Goal: Information Seeking & Learning: Learn about a topic

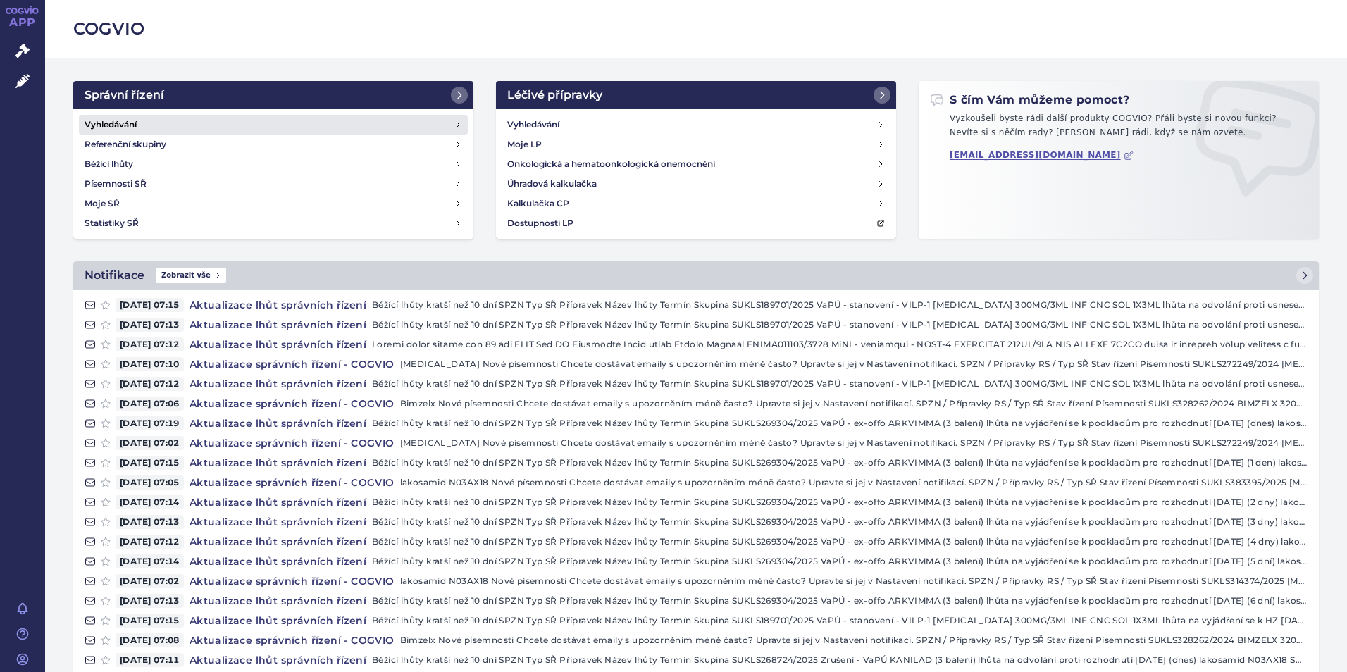
click at [129, 127] on h4 "Vyhledávání" at bounding box center [111, 125] width 52 height 14
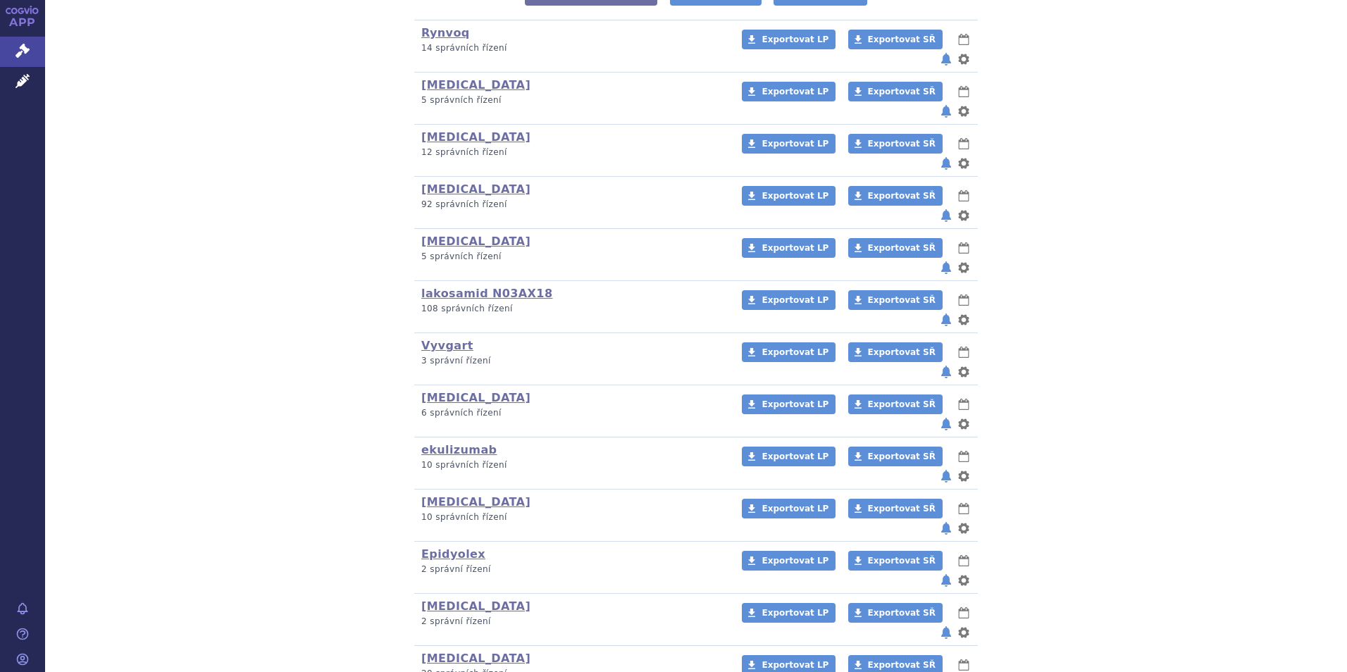
scroll to position [70, 0]
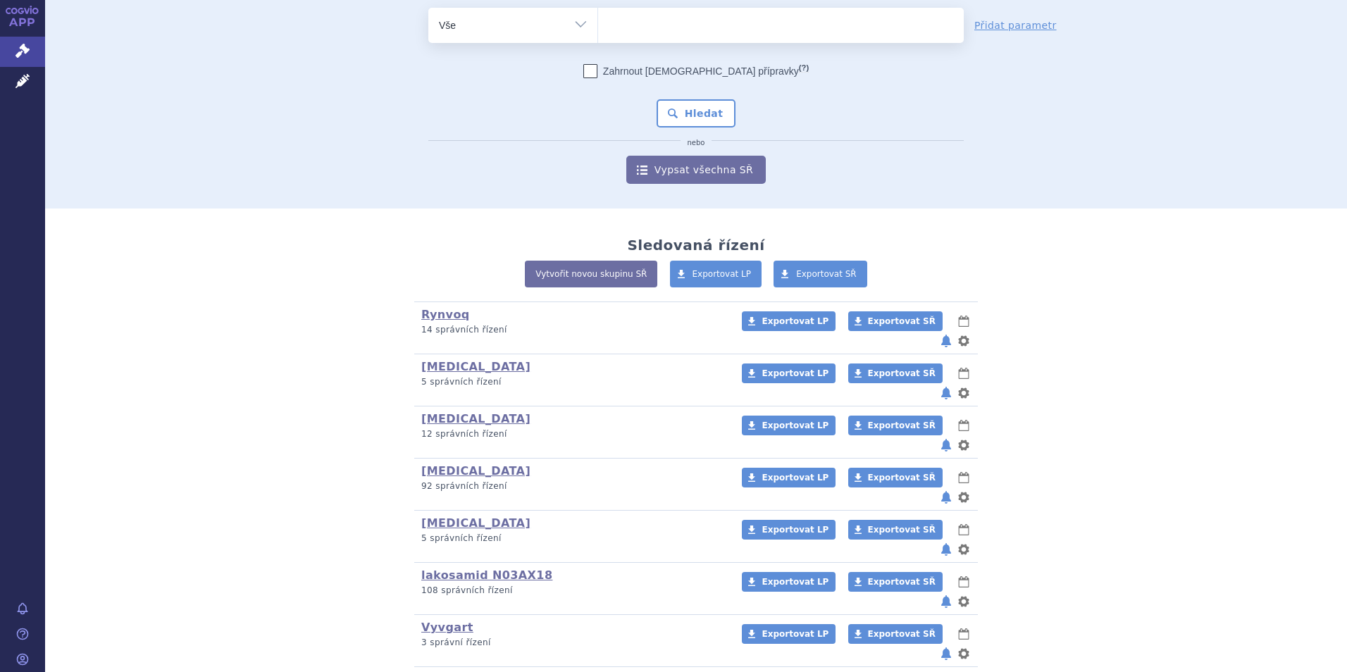
click at [619, 30] on ul at bounding box center [781, 23] width 366 height 30
click at [598, 30] on select at bounding box center [597, 24] width 1 height 35
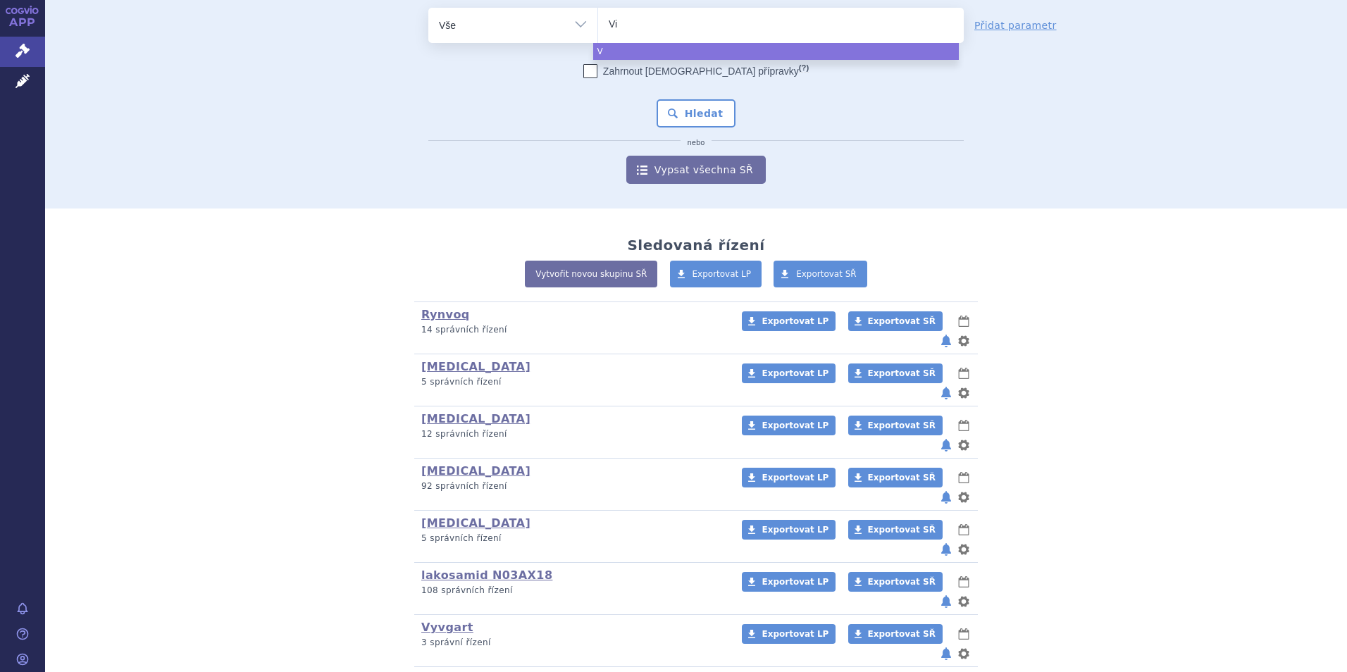
type input "Vim"
type input "Vimp"
type input "Vimpa"
type input "Vimpat"
select select "[MEDICAL_DATA]"
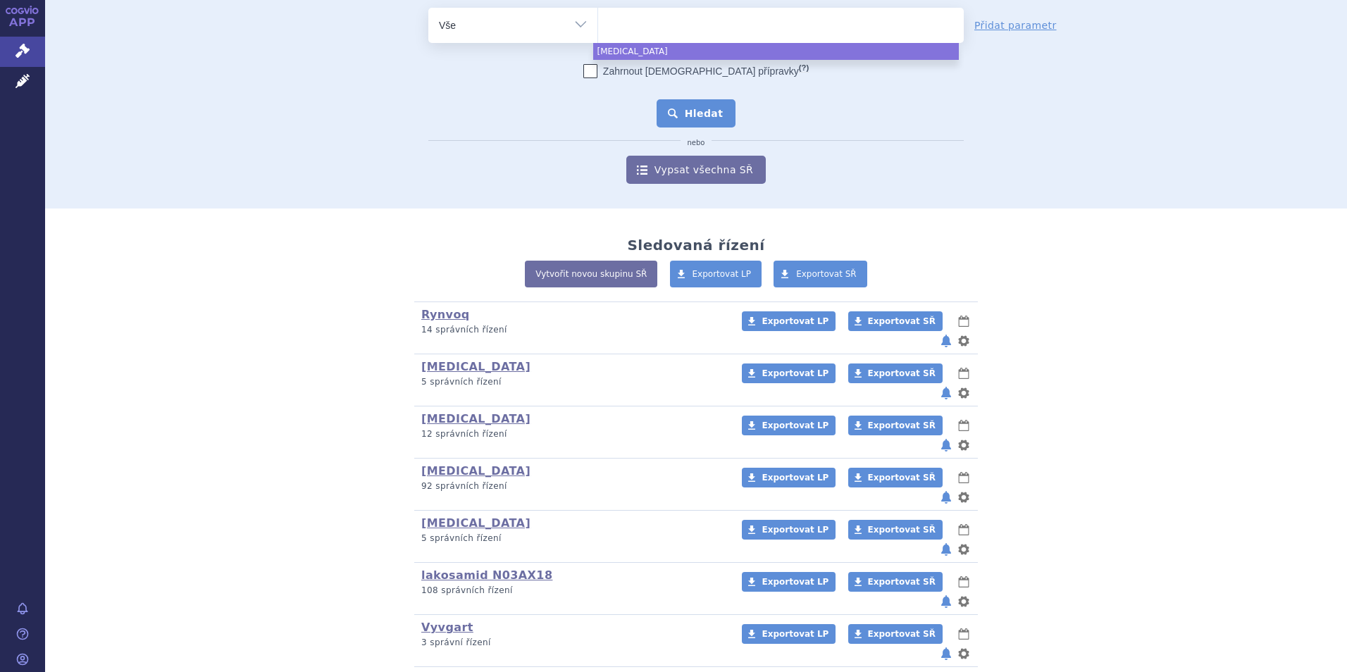
click at [699, 111] on button "Hledat" at bounding box center [697, 113] width 80 height 28
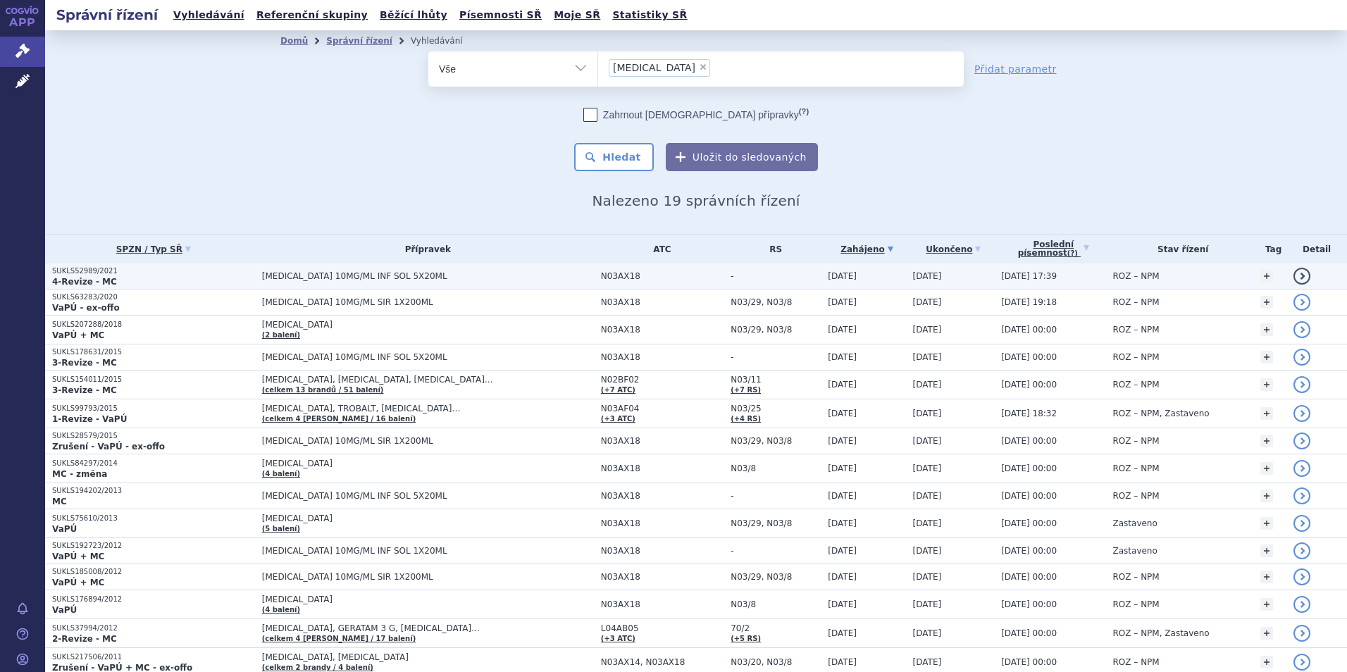
click at [72, 273] on p "SUKLS52989/2021" at bounding box center [153, 271] width 203 height 10
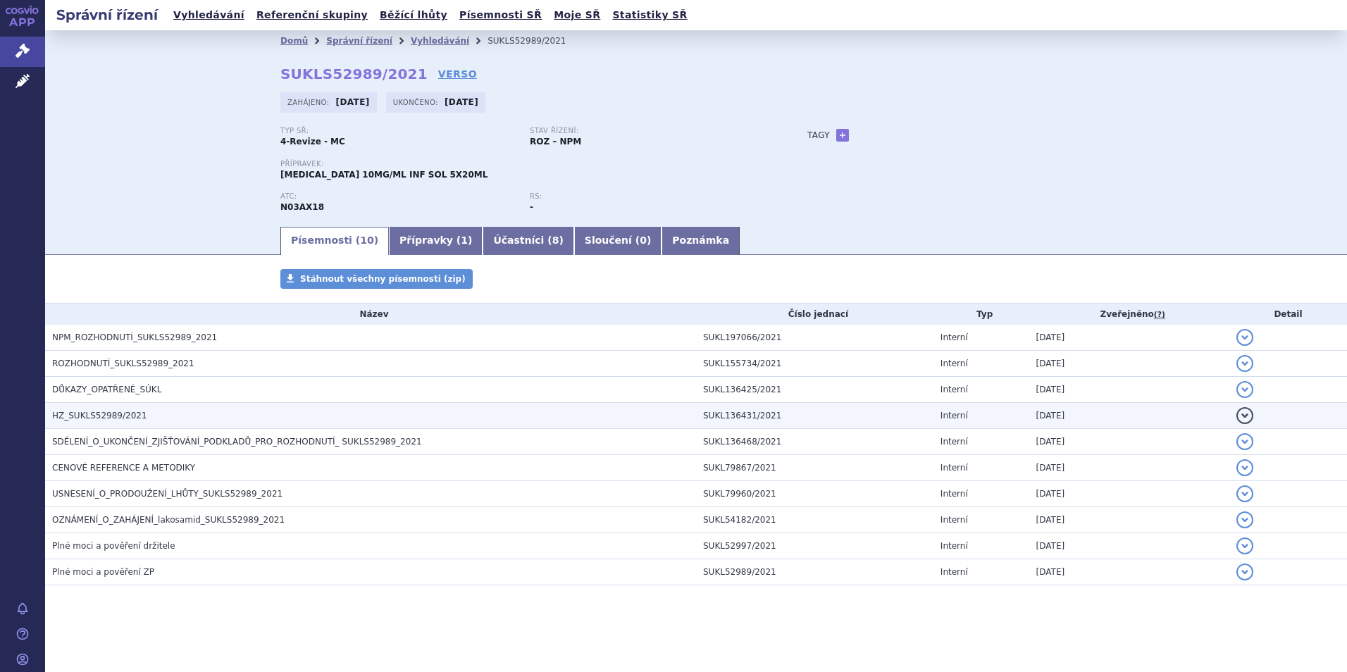
click at [90, 412] on span "HZ_SUKLS52989/2021" at bounding box center [99, 416] width 95 height 10
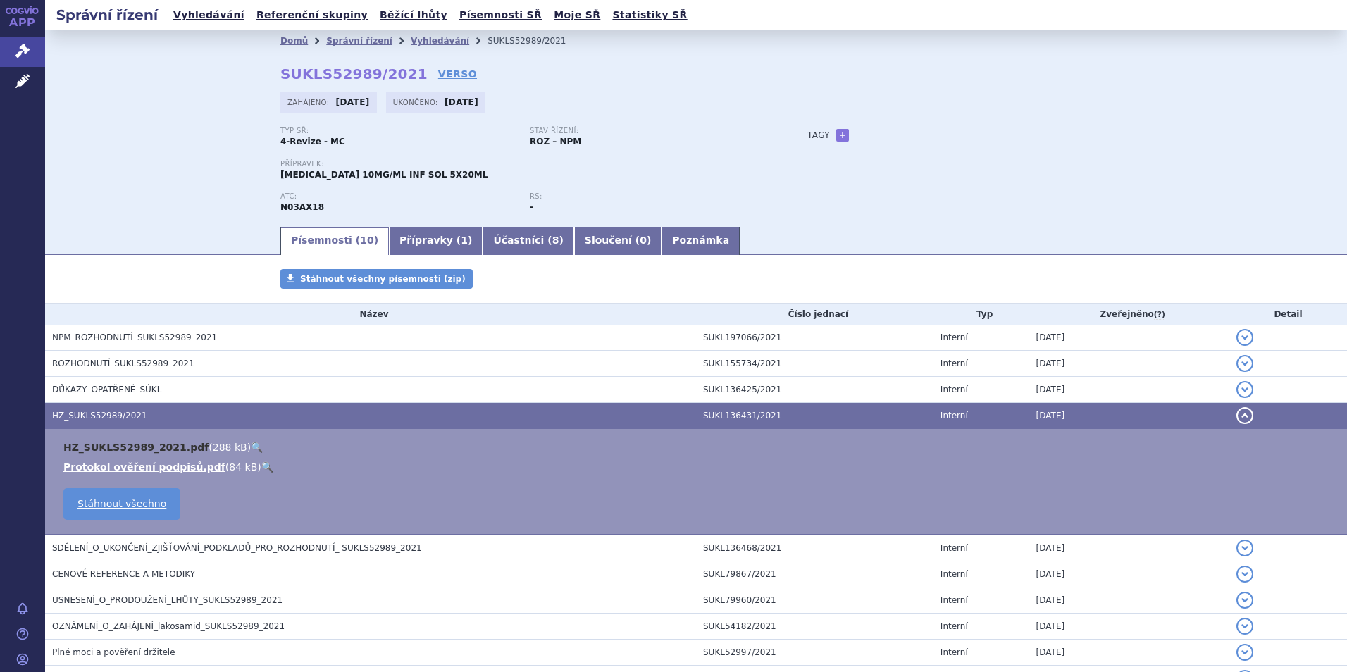
click at [118, 447] on link "HZ_SUKLS52989_2021.pdf" at bounding box center [135, 447] width 145 height 11
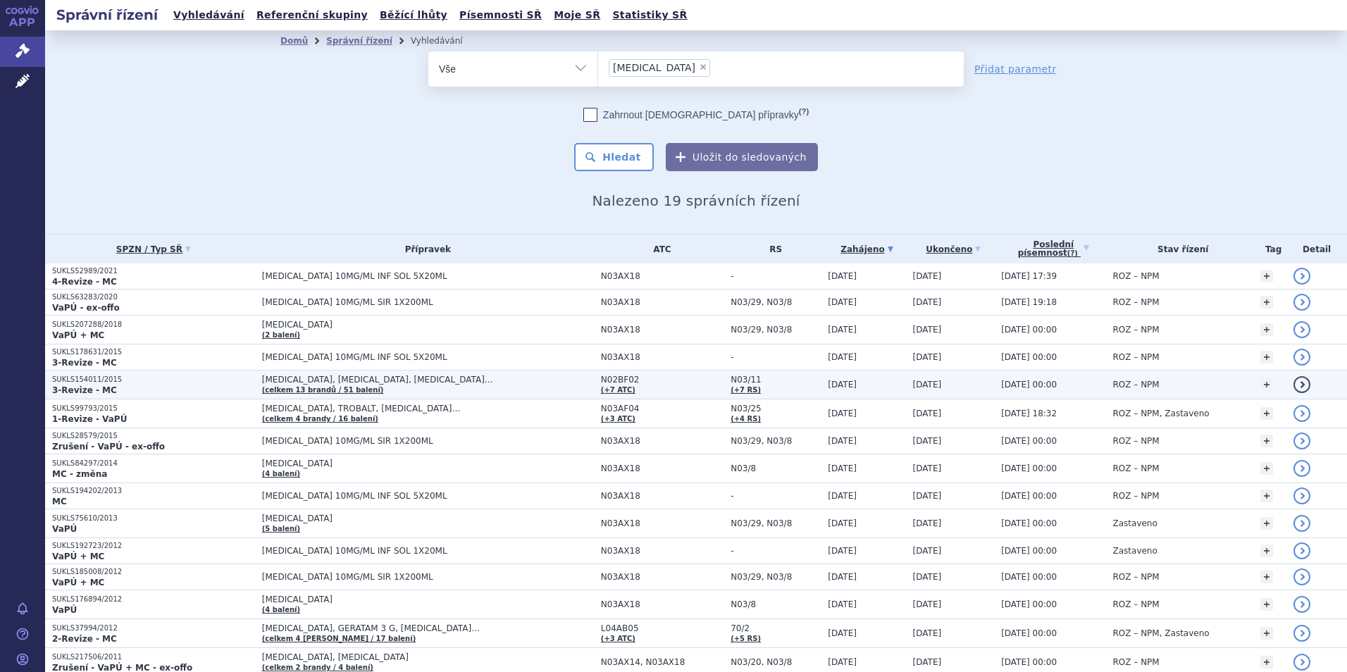
click at [84, 385] on strong "3-Revize - MC" at bounding box center [84, 390] width 65 height 10
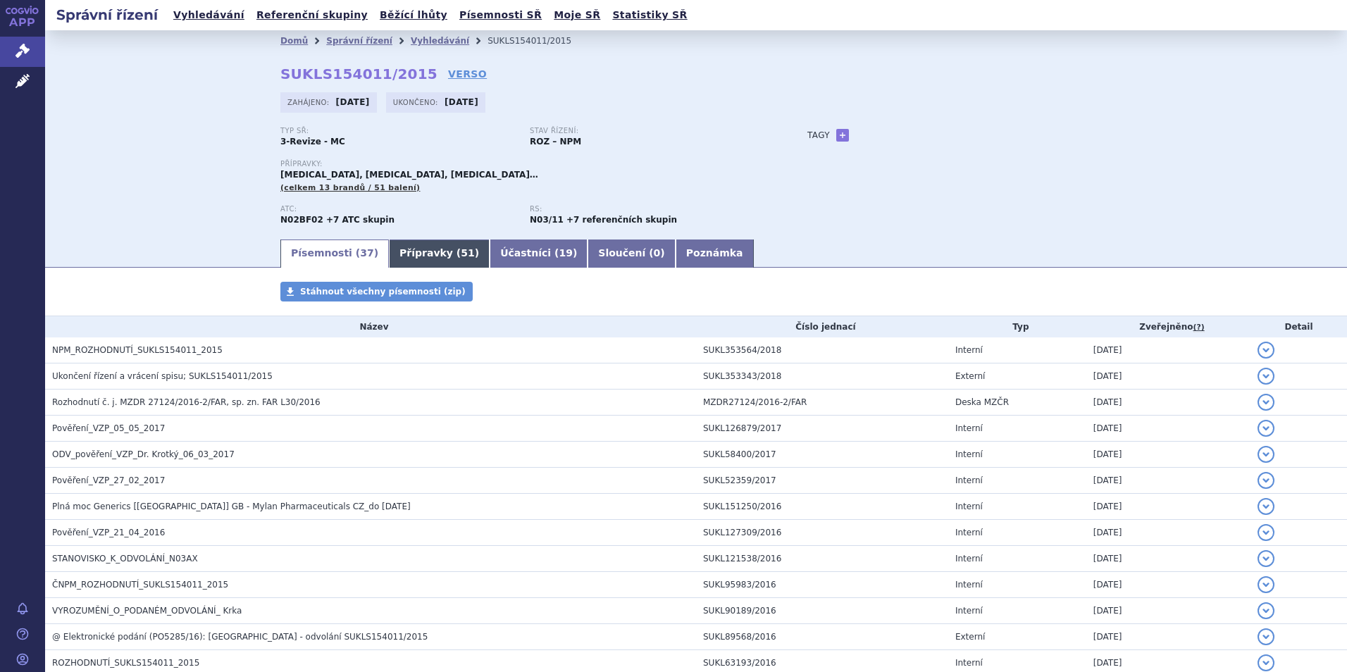
drag, startPoint x: 418, startPoint y: 255, endPoint x: 421, endPoint y: 263, distance: 8.2
click at [418, 255] on link "Přípravky ( 51 )" at bounding box center [439, 253] width 101 height 28
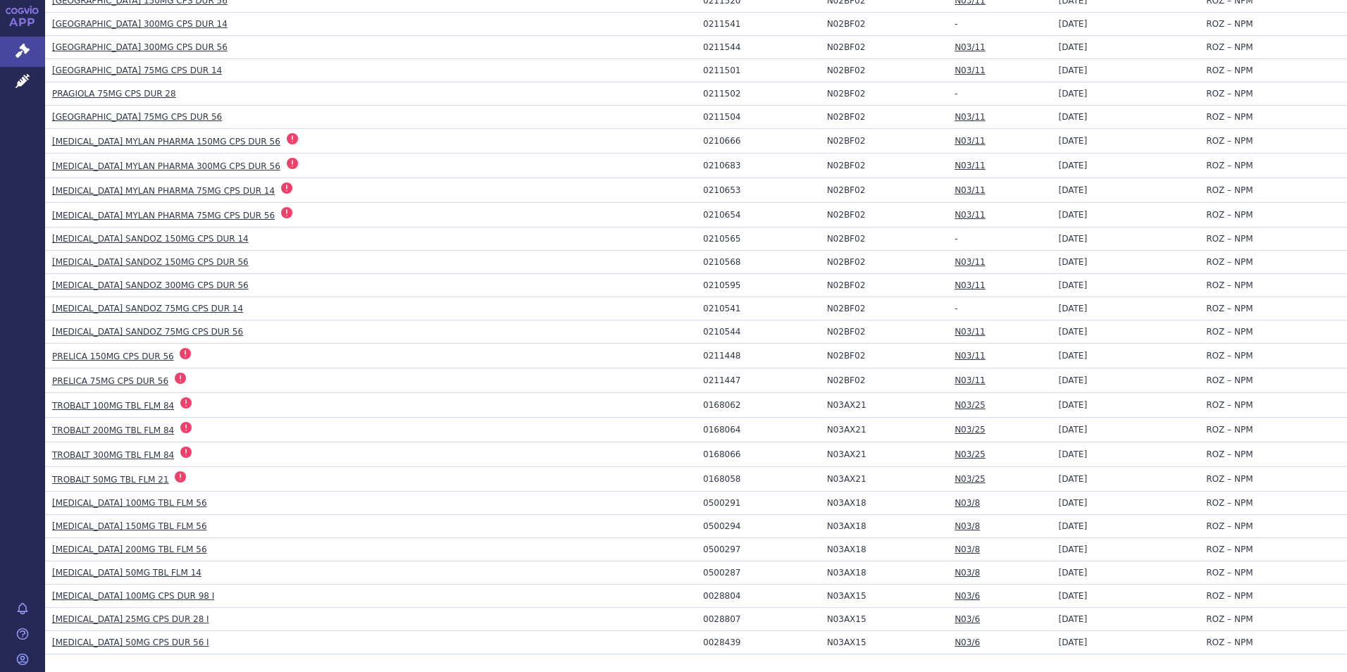
scroll to position [953, 0]
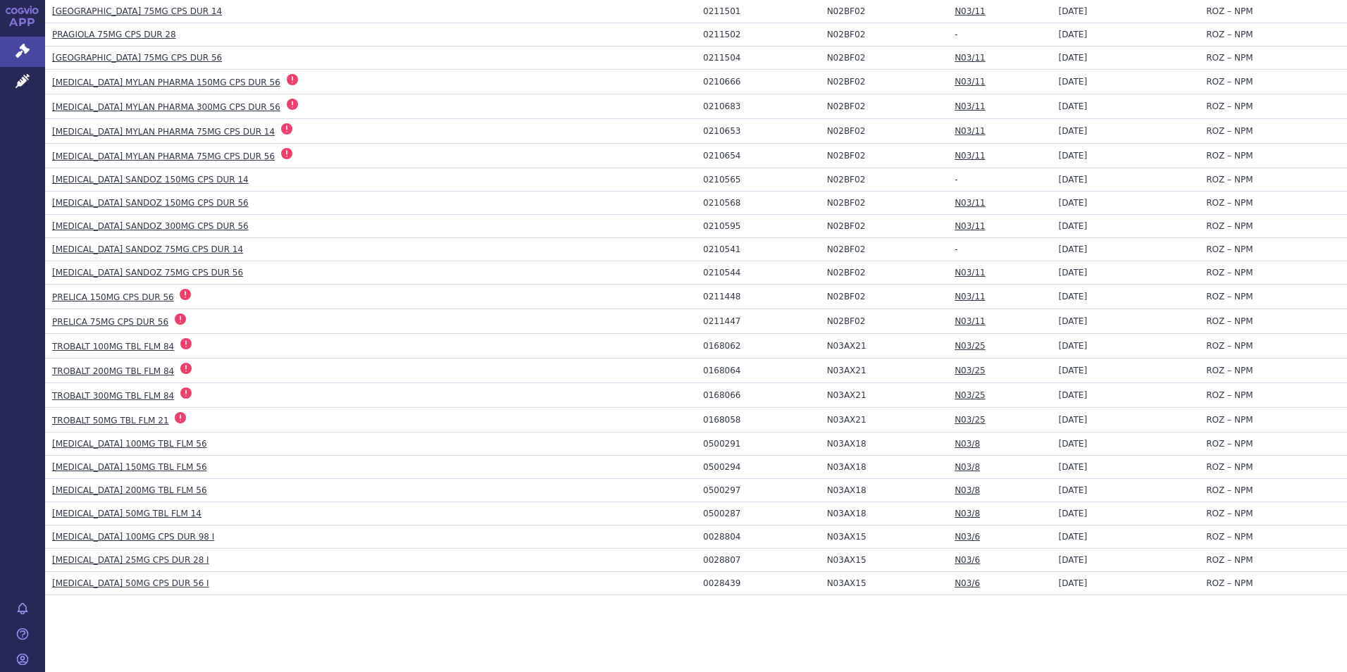
click at [135, 439] on link "VIMPAT 100MG TBL FLM 56" at bounding box center [129, 444] width 155 height 10
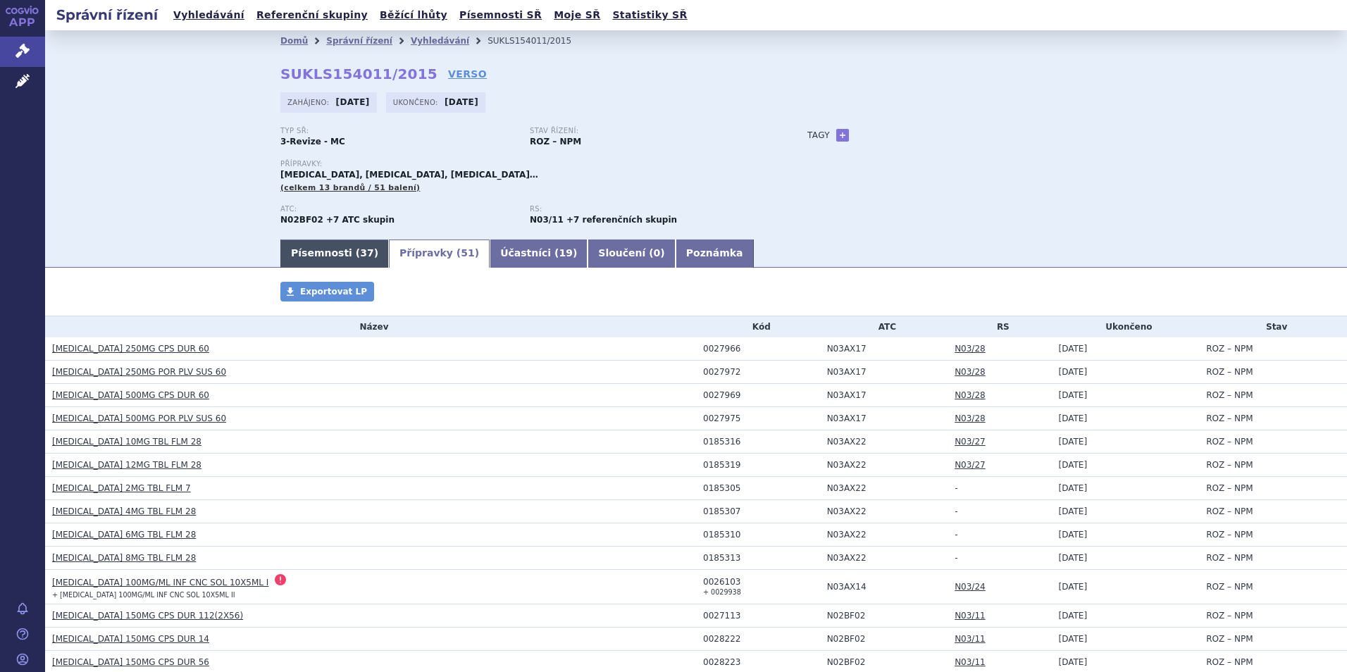
click at [311, 249] on link "Písemnosti ( 37 )" at bounding box center [334, 253] width 108 height 28
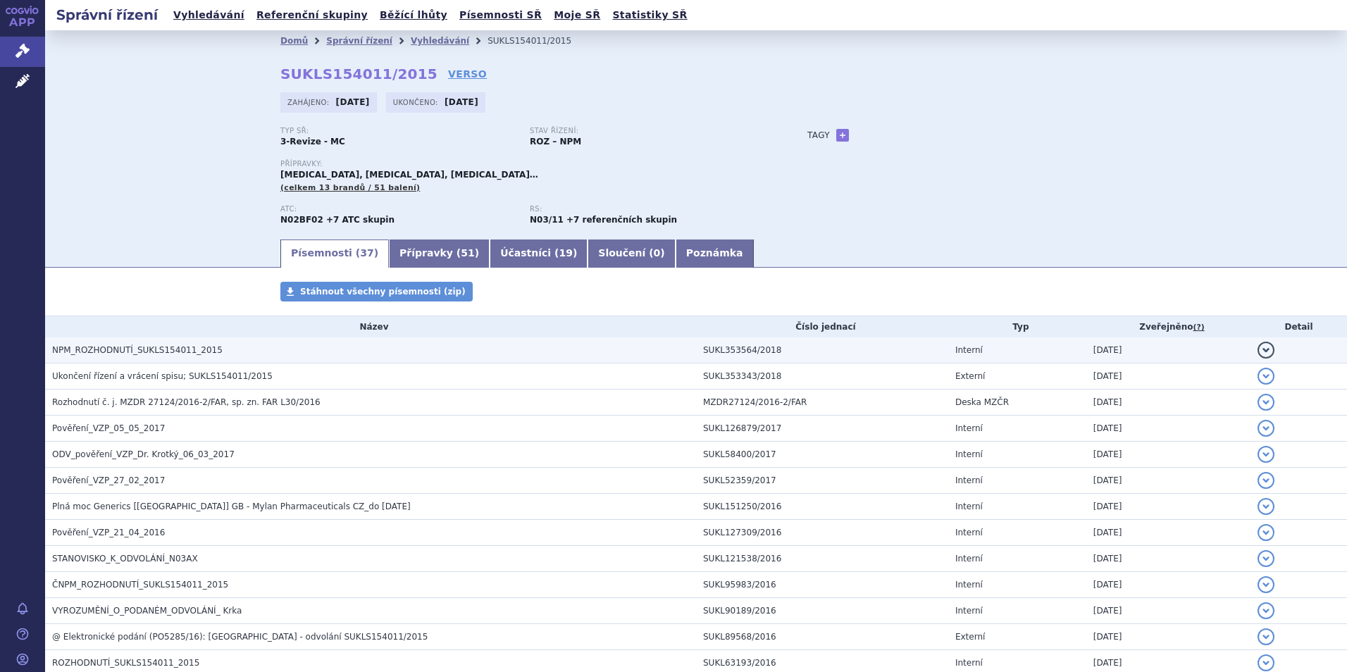
click at [115, 347] on span "NPM_ROZHODNUTÍ_SUKLS154011_2015" at bounding box center [137, 350] width 170 height 10
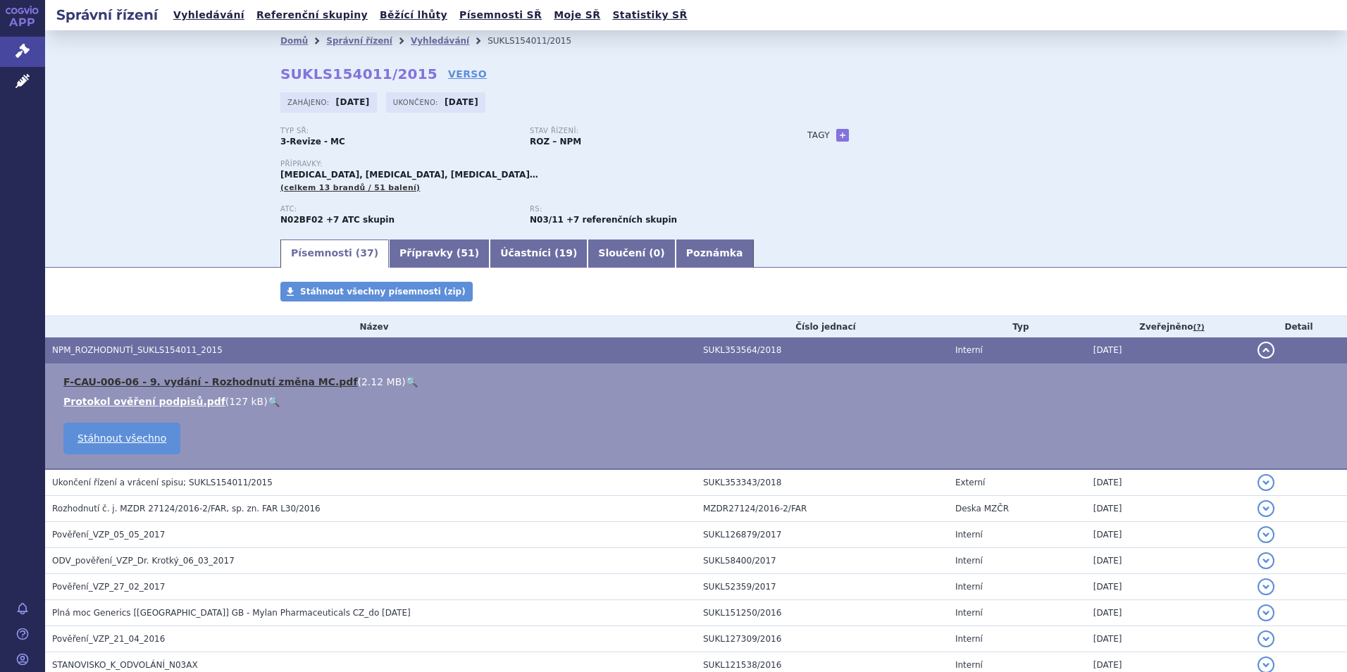
click at [209, 380] on link "F-CAU-006-06 - 9. vydání - Rozhodnutí změna MC.pdf" at bounding box center [210, 381] width 294 height 11
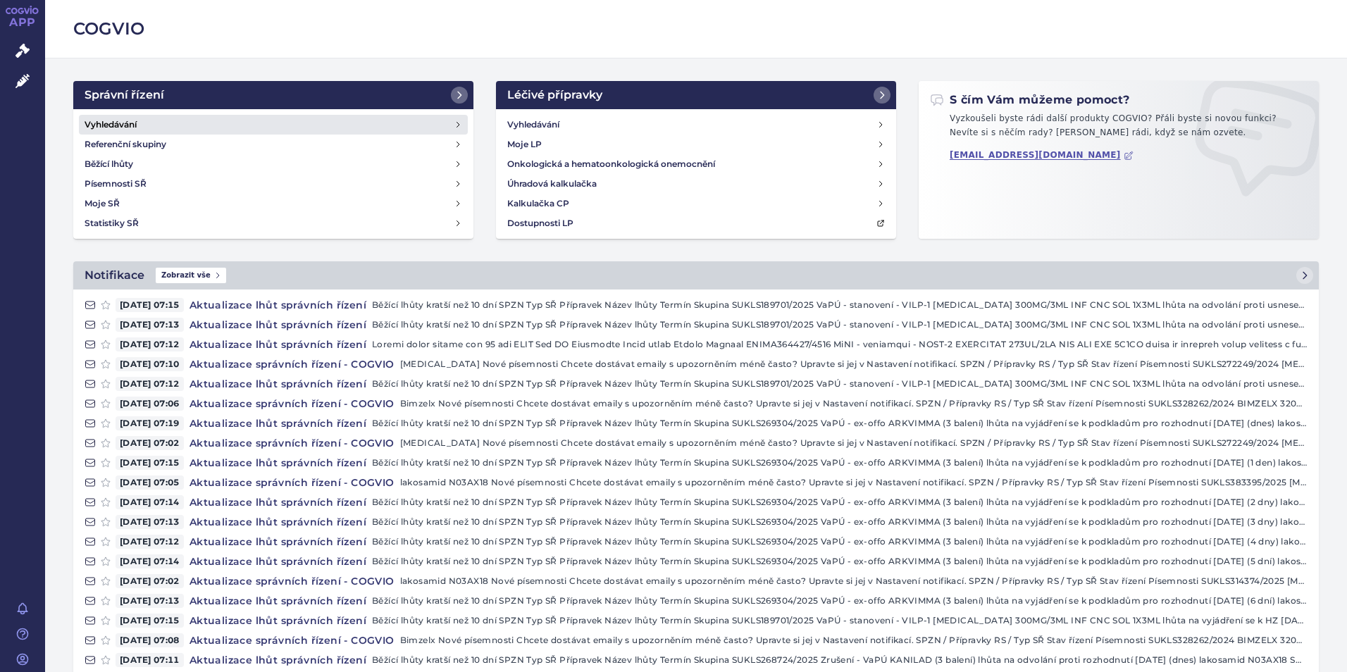
click at [127, 124] on h4 "Vyhledávání" at bounding box center [111, 125] width 52 height 14
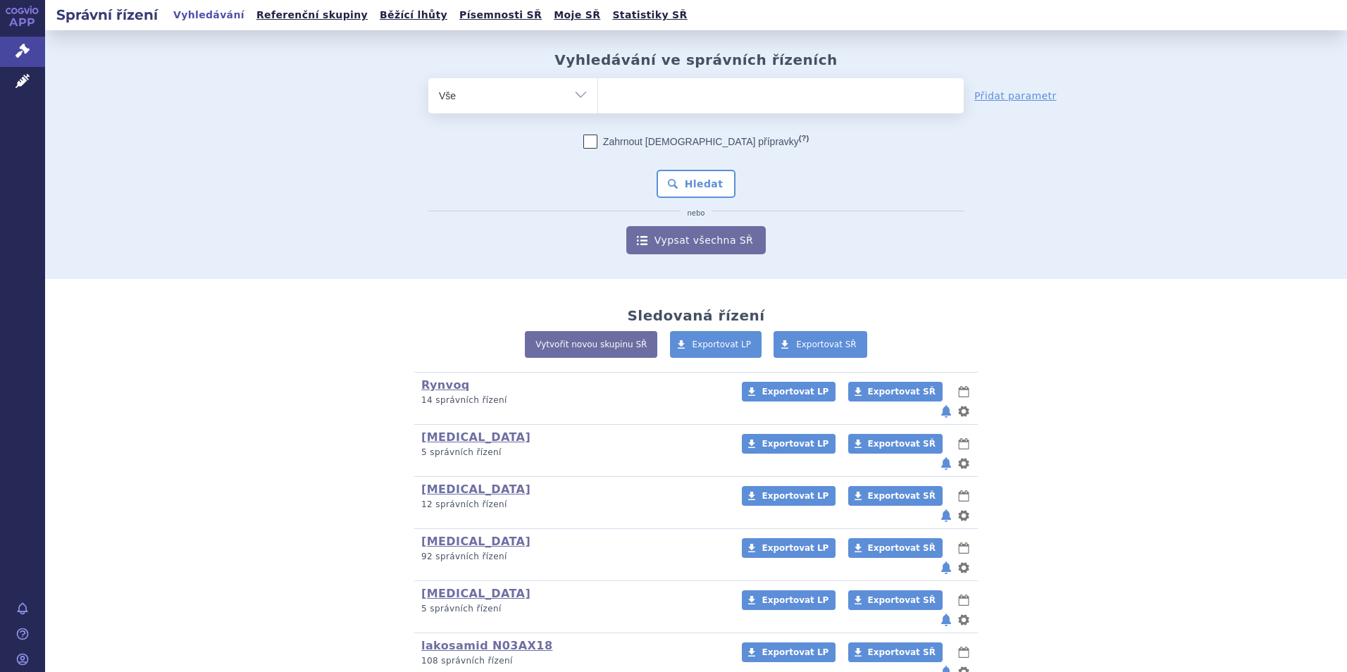
click at [660, 98] on ul at bounding box center [781, 93] width 366 height 30
click at [598, 98] on select at bounding box center [597, 94] width 1 height 35
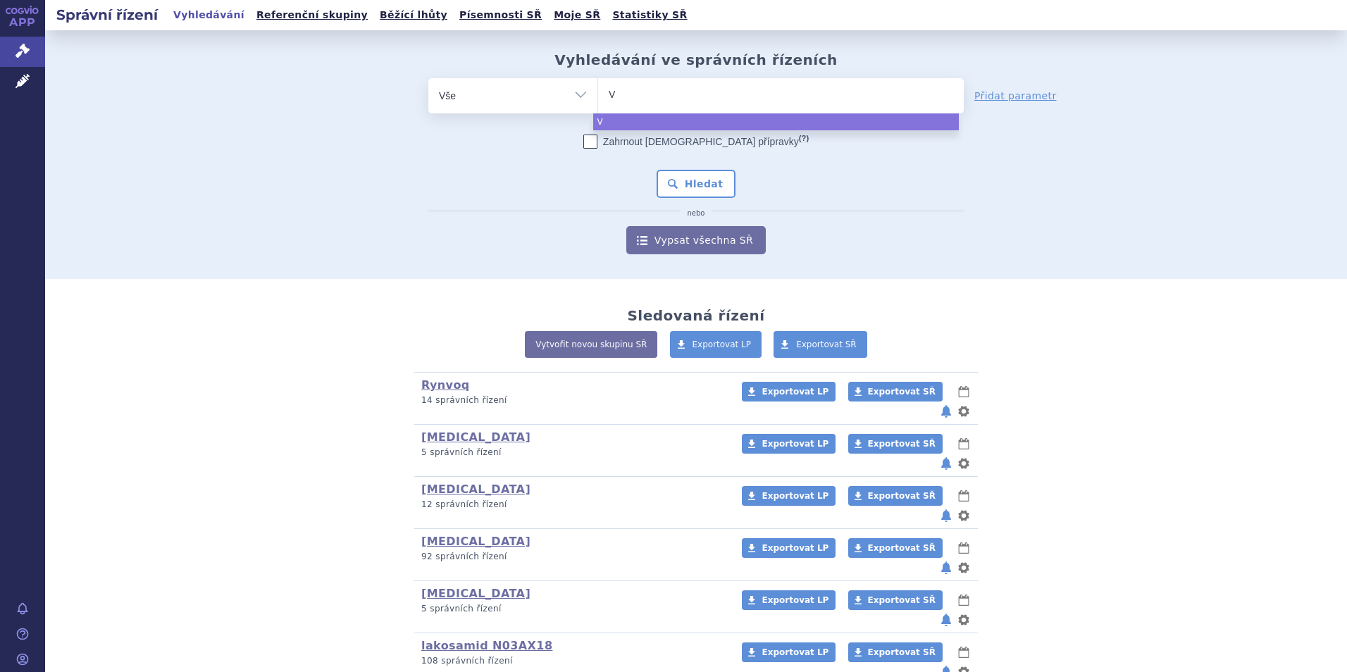
type input "Vi"
type input "Vip"
type input "Vi"
type input "Vimp"
type input "Vimpa"
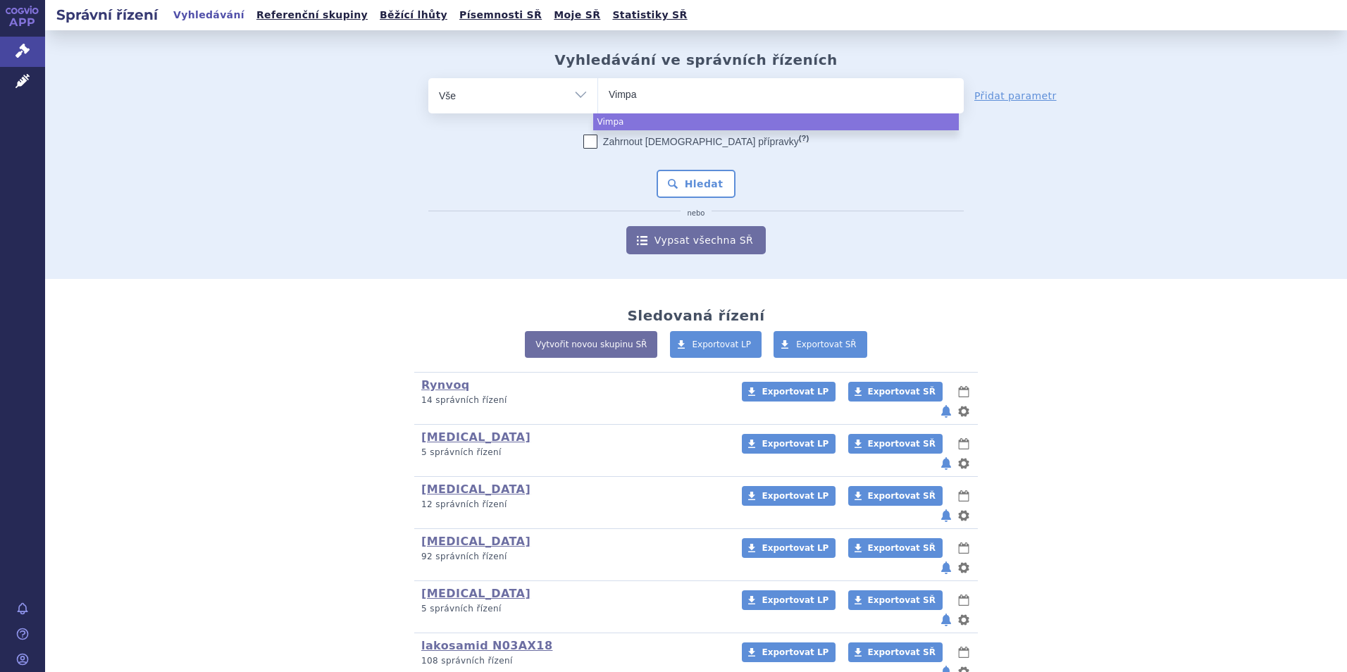
type input "[MEDICAL_DATA]"
select select "Vimpat"
click at [693, 184] on button "Hledat" at bounding box center [697, 184] width 80 height 28
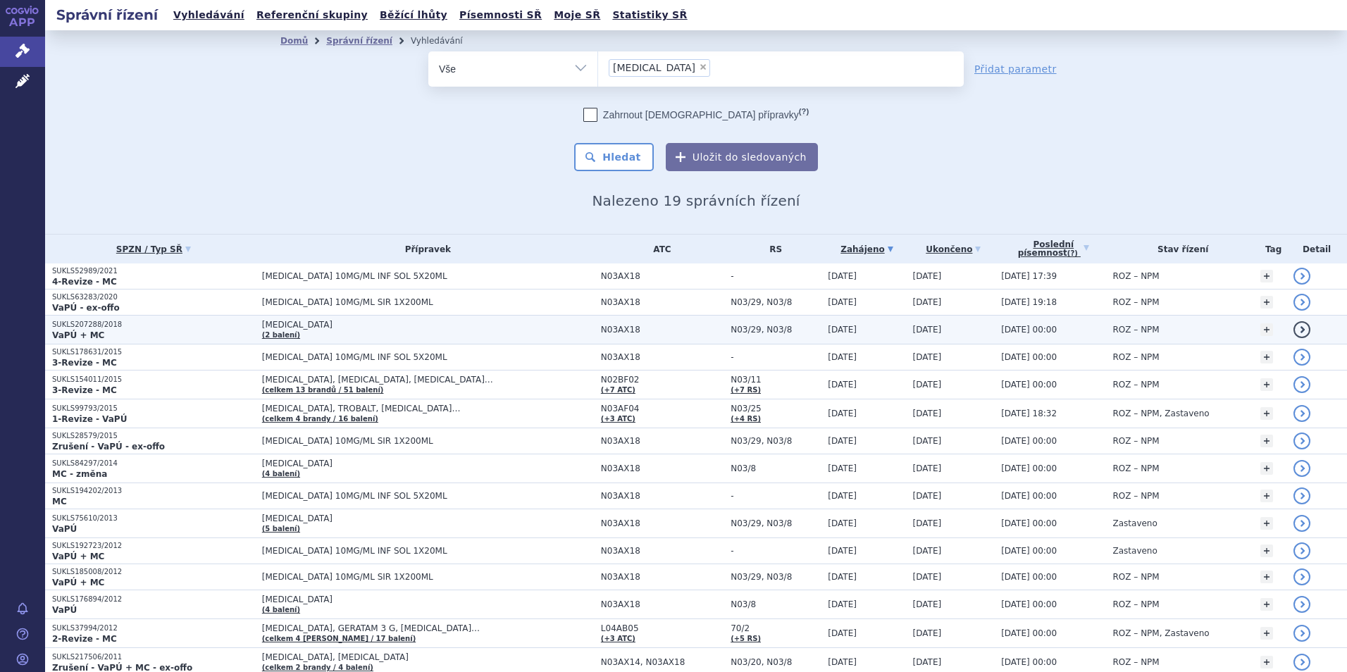
click at [81, 332] on strong "VaPÚ + MC" at bounding box center [78, 335] width 52 height 10
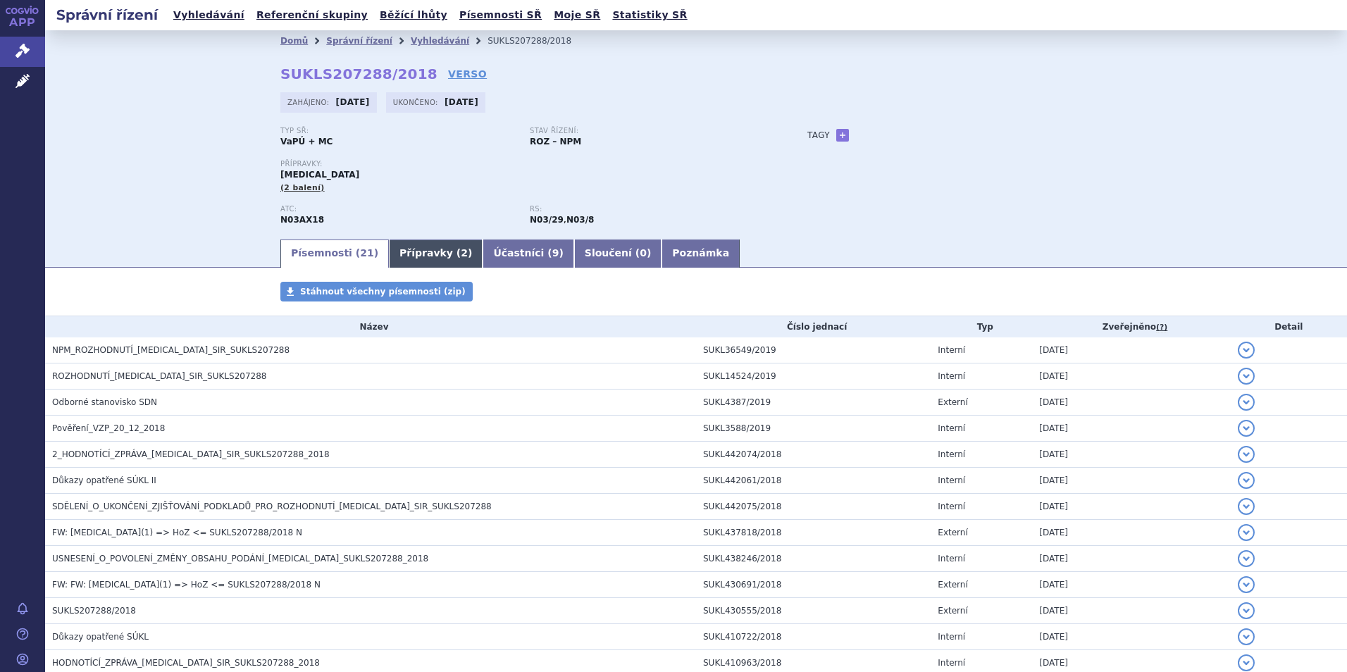
drag, startPoint x: 403, startPoint y: 254, endPoint x: 397, endPoint y: 260, distance: 8.5
click at [403, 254] on link "Přípravky ( 2 )" at bounding box center [436, 253] width 94 height 28
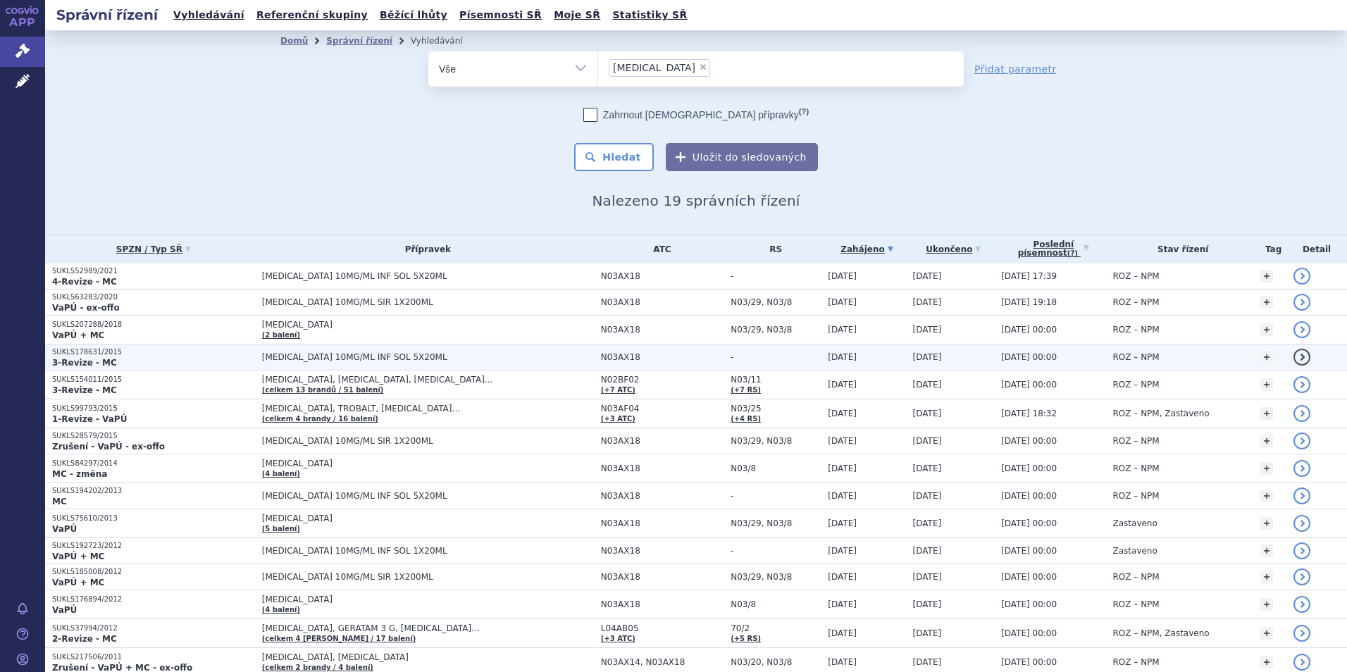
click at [69, 354] on p "SUKLS178631/2015" at bounding box center [153, 352] width 203 height 10
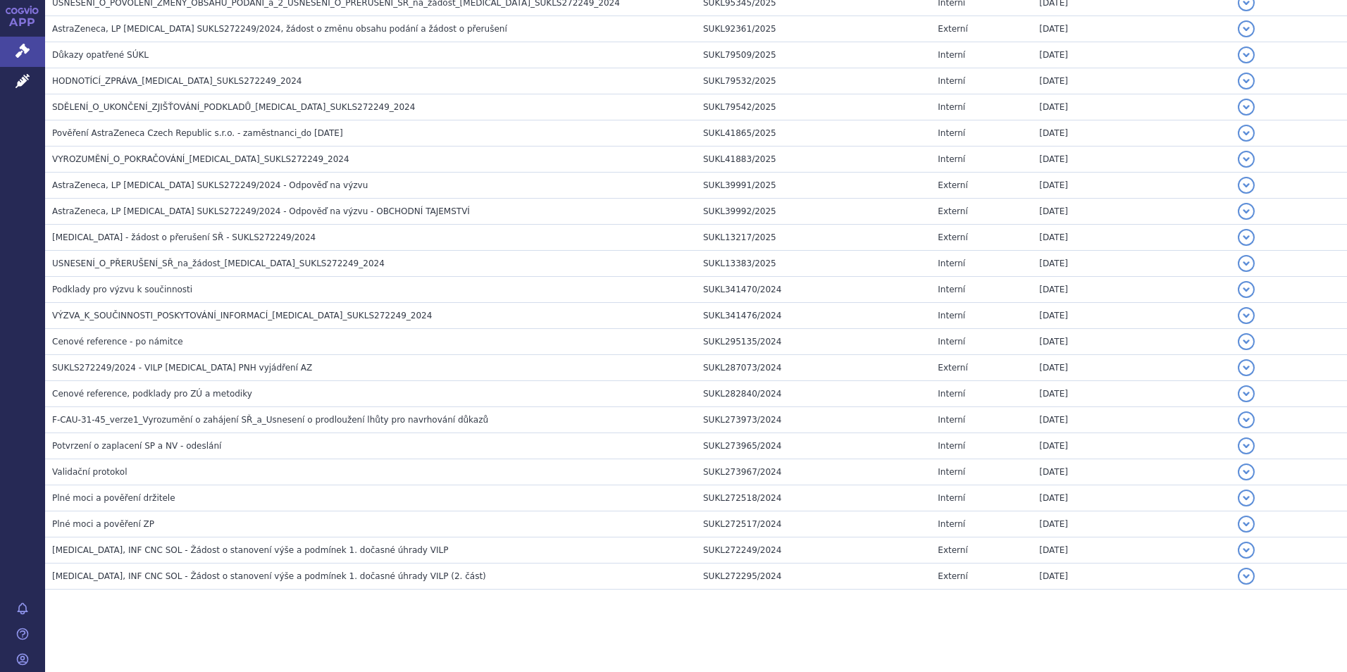
scroll to position [676, 0]
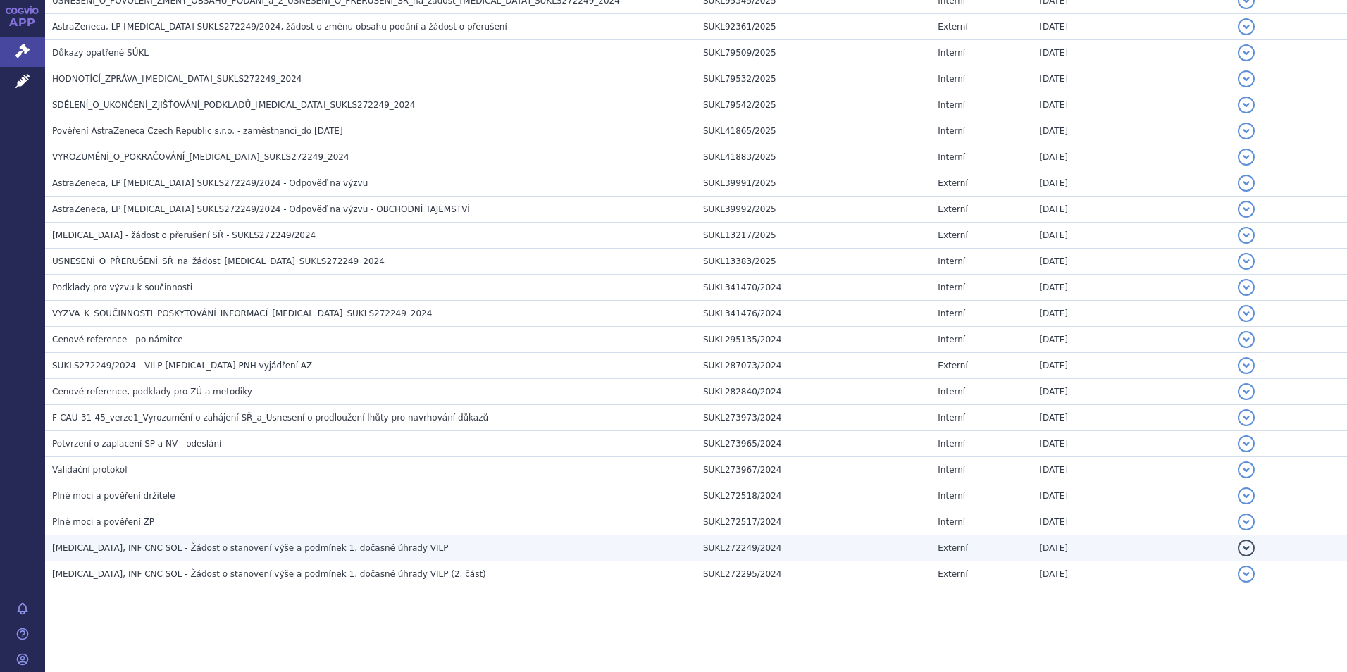
click at [212, 549] on span "[MEDICAL_DATA], INF CNC SOL - Žádost o stanovení výše a podmínek 1. dočasné úhr…" at bounding box center [250, 548] width 396 height 10
